Goal: Task Accomplishment & Management: Manage account settings

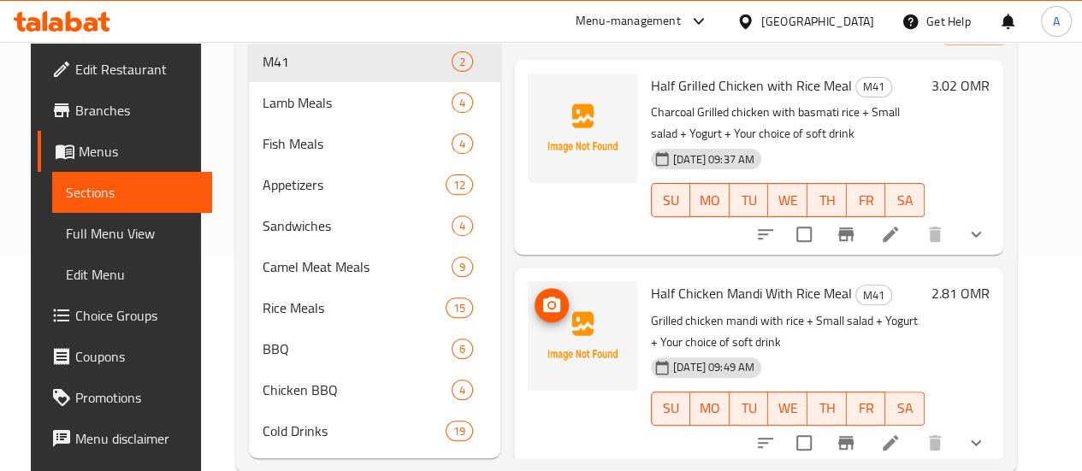
scroll to position [187, 0]
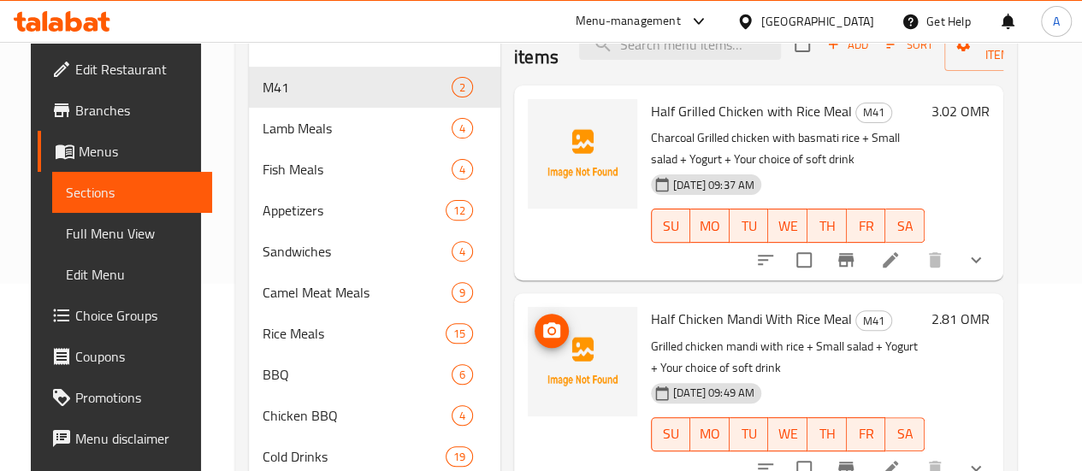
click at [541, 329] on icon "upload picture" at bounding box center [551, 331] width 21 height 21
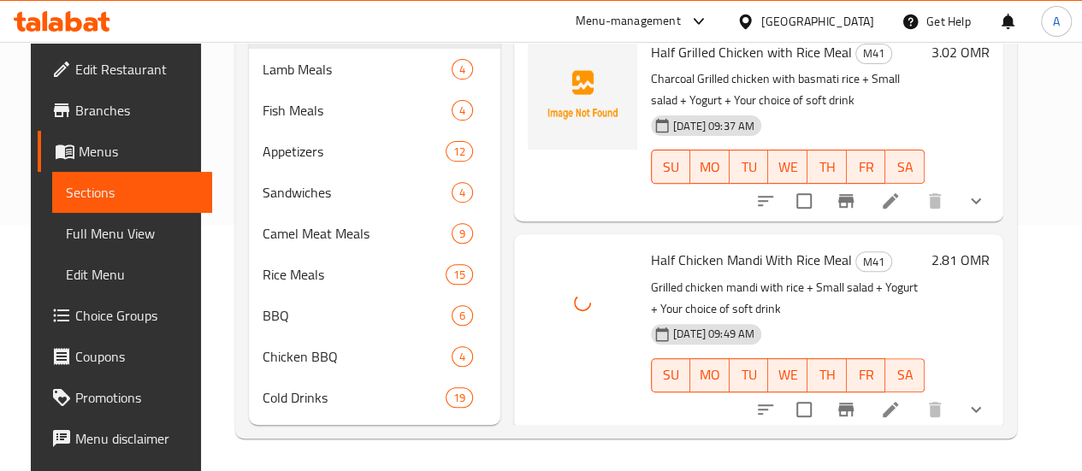
scroll to position [273, 0]
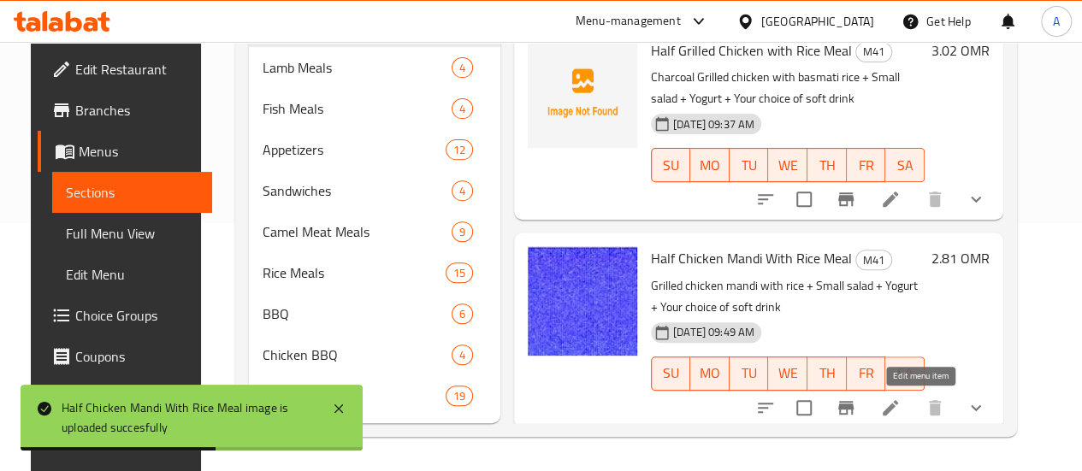
click at [914, 393] on li at bounding box center [890, 408] width 48 height 31
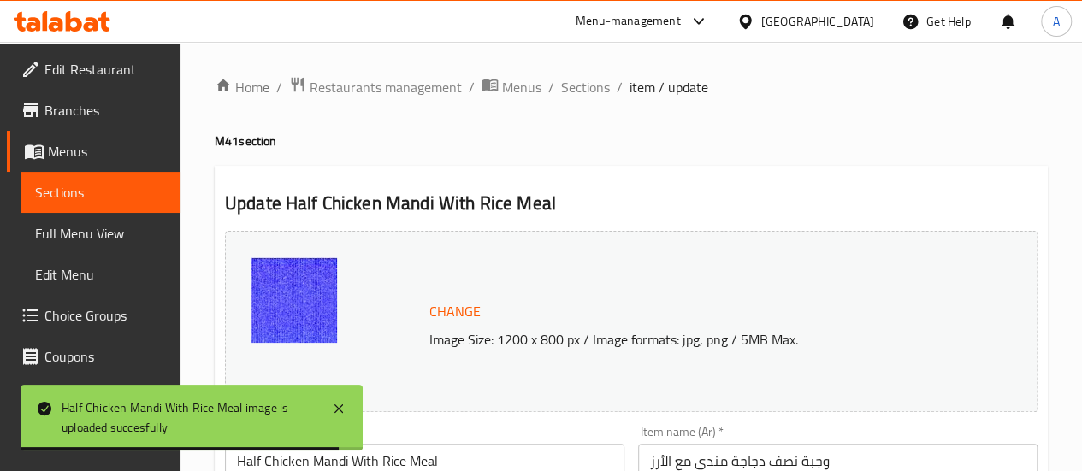
click at [487, 307] on div "Change Image Size: 1200 x 800 px / Image formats: jpg, png / 5MB Max." at bounding box center [708, 322] width 570 height 56
click at [470, 315] on span "Change" at bounding box center [454, 311] width 51 height 25
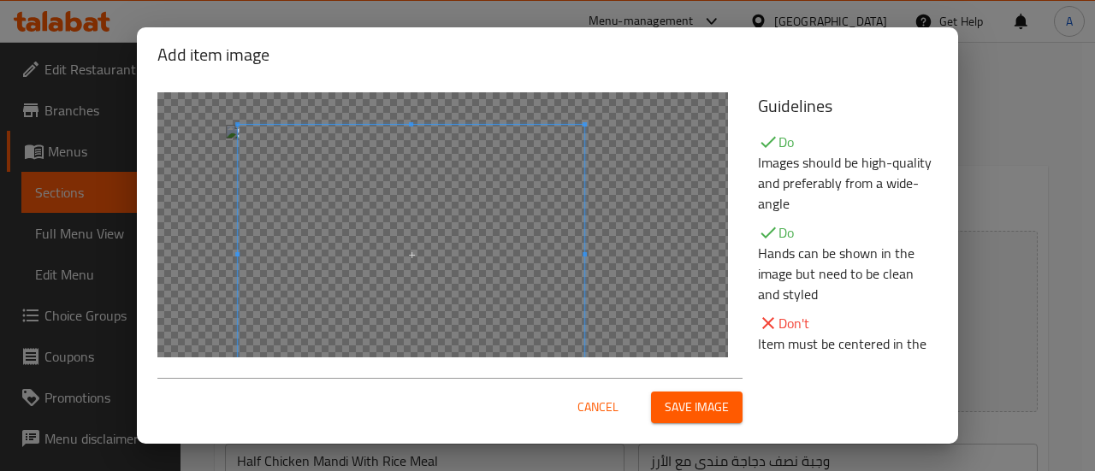
click at [571, 264] on span at bounding box center [411, 255] width 346 height 260
click at [564, 310] on span at bounding box center [416, 255] width 346 height 260
click at [679, 415] on span "Save image" at bounding box center [697, 407] width 64 height 21
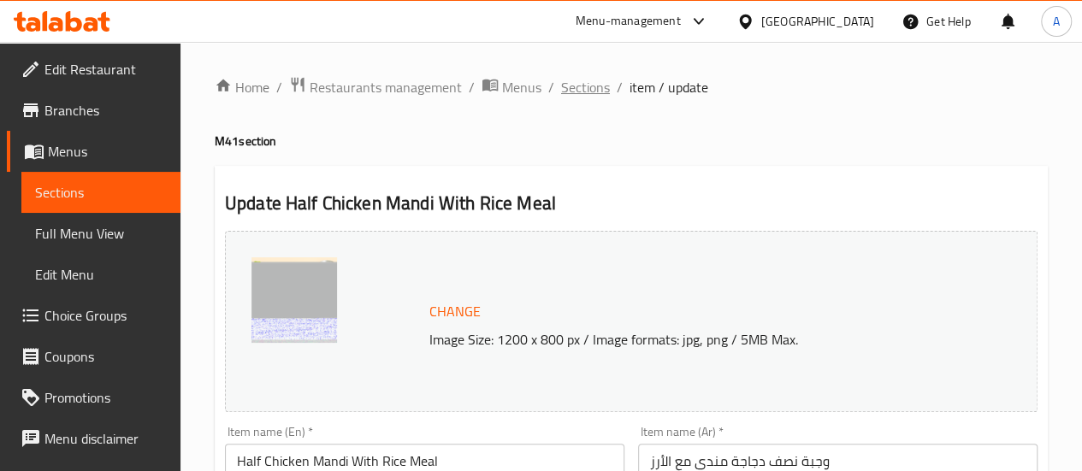
click at [578, 86] on span "Sections" at bounding box center [585, 87] width 49 height 21
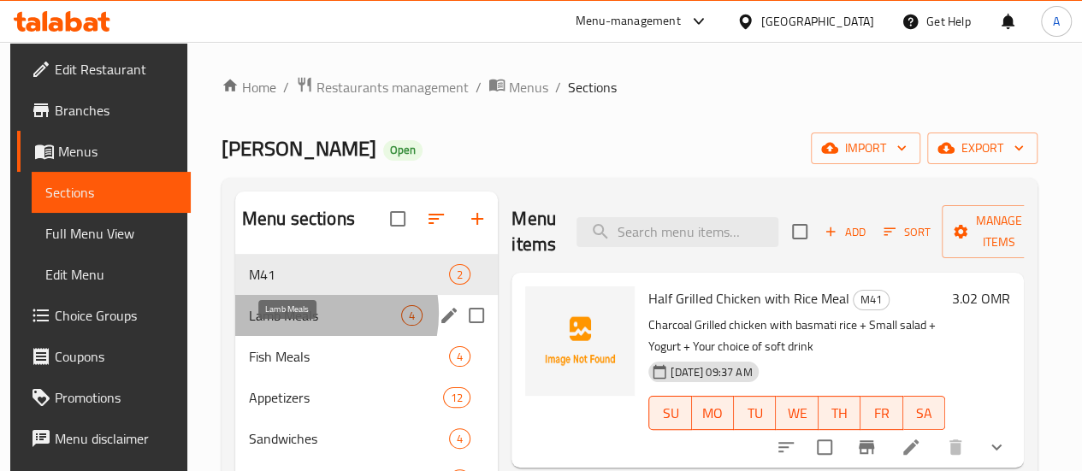
click at [303, 326] on span "Lamb Meals" at bounding box center [325, 315] width 152 height 21
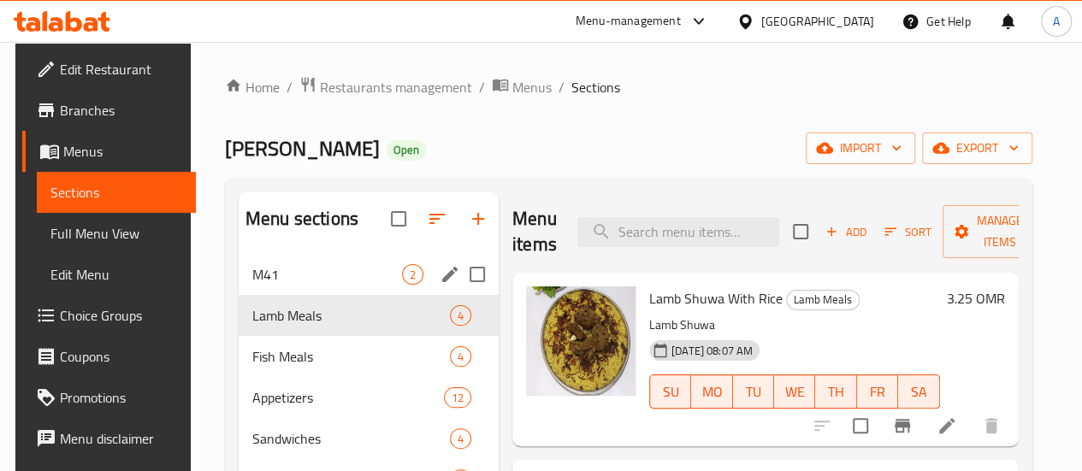
click at [278, 280] on div "M41 2" at bounding box center [369, 274] width 260 height 41
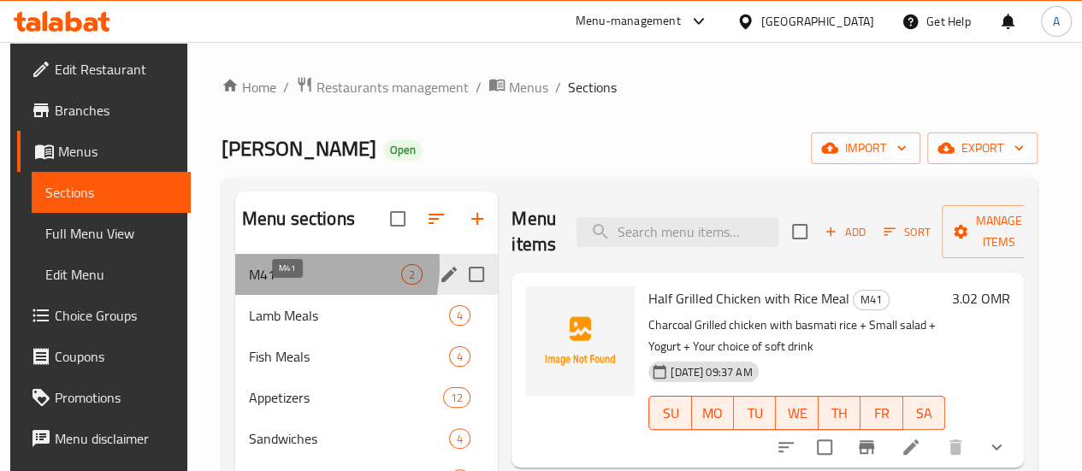
click at [281, 285] on span "M41" at bounding box center [325, 274] width 152 height 21
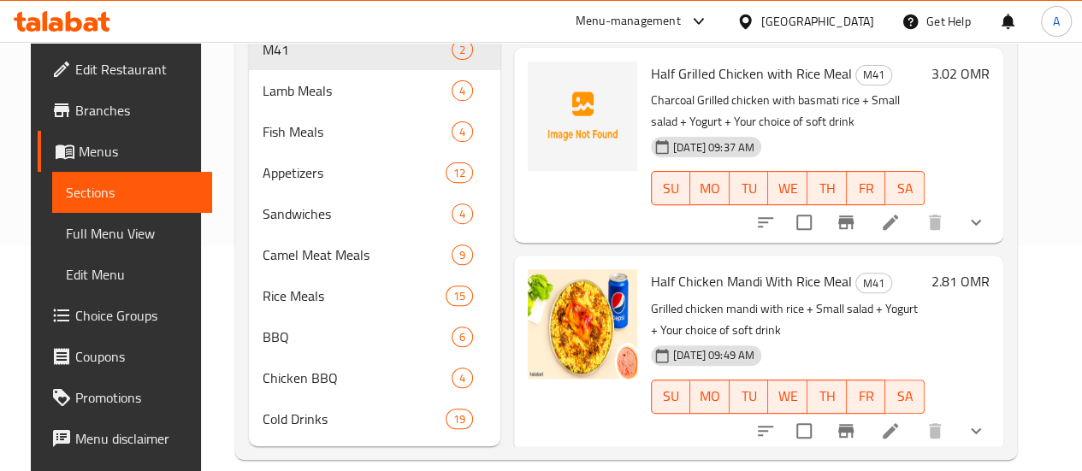
scroll to position [187, 0]
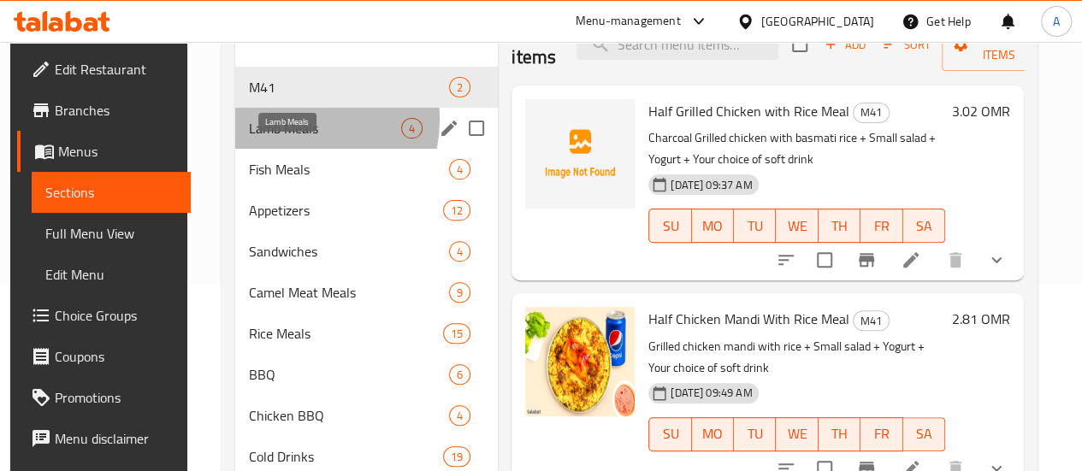
click at [281, 139] on span "Lamb Meals" at bounding box center [325, 128] width 152 height 21
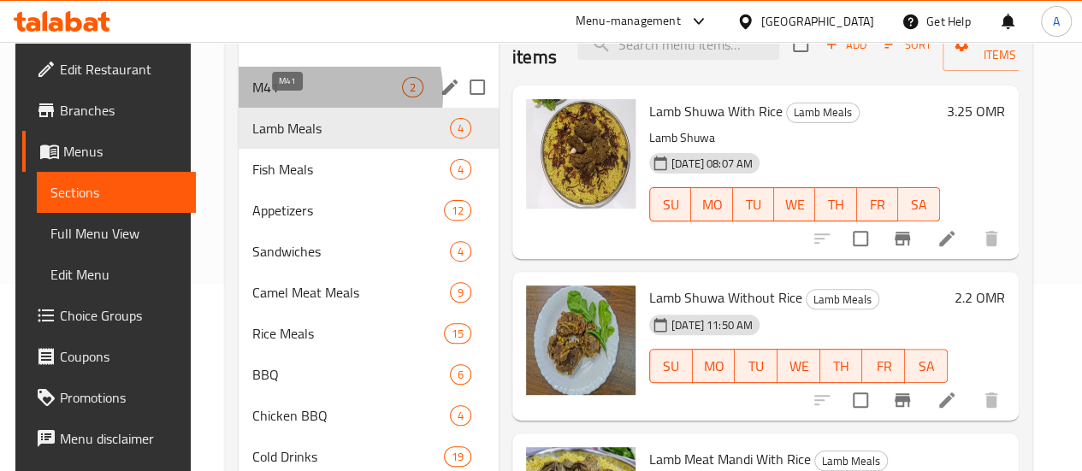
click at [291, 98] on span "M41" at bounding box center [327, 87] width 150 height 21
